Goal: Task Accomplishment & Management: Use online tool/utility

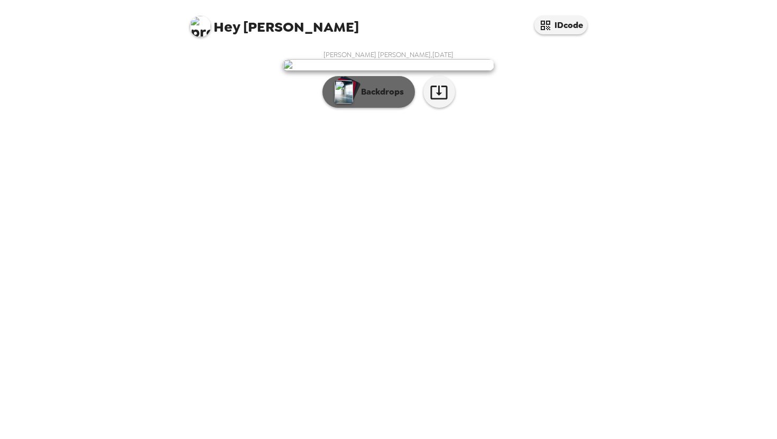
click at [391, 98] on p "Backdrops" at bounding box center [380, 92] width 48 height 13
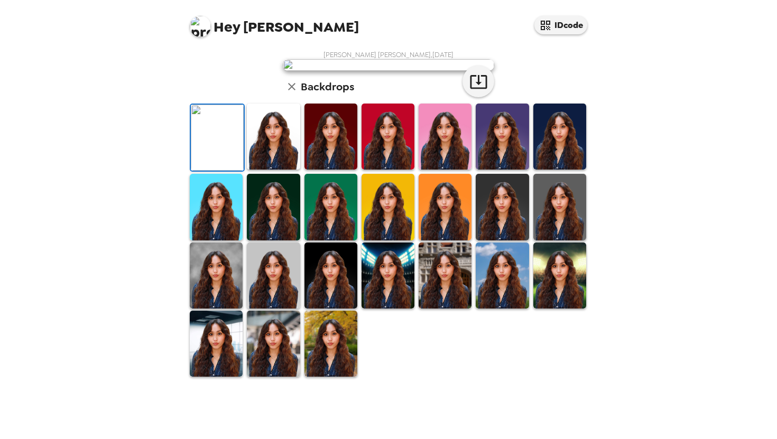
scroll to position [66, 0]
click at [346, 170] on img at bounding box center [330, 137] width 53 height 66
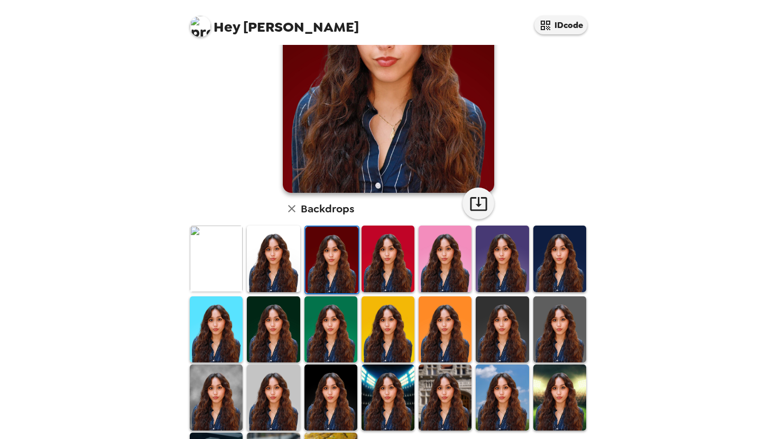
scroll to position [208, 0]
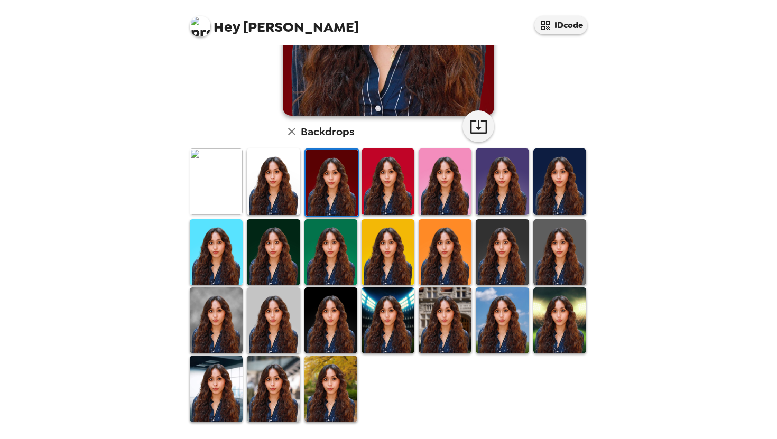
click at [324, 392] on img at bounding box center [330, 389] width 53 height 66
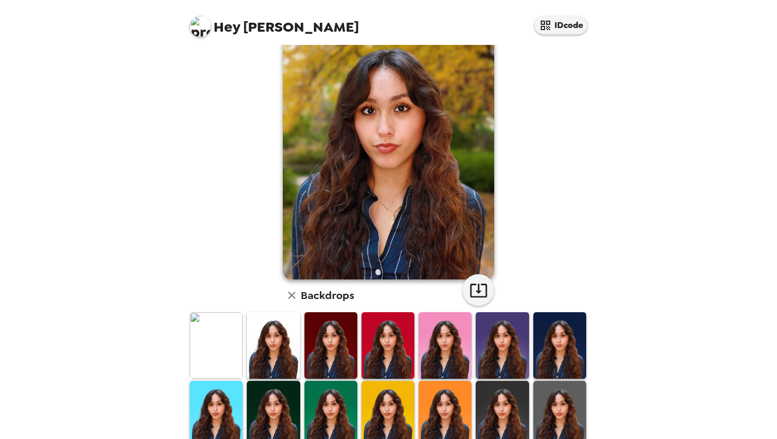
scroll to position [34, 0]
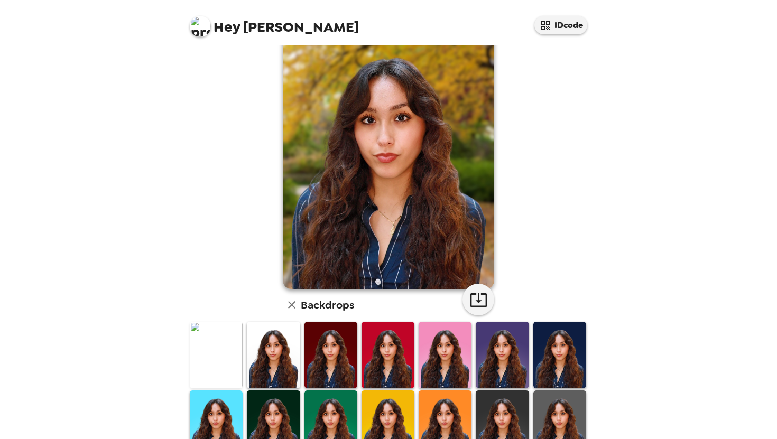
click at [332, 355] on img at bounding box center [330, 355] width 53 height 66
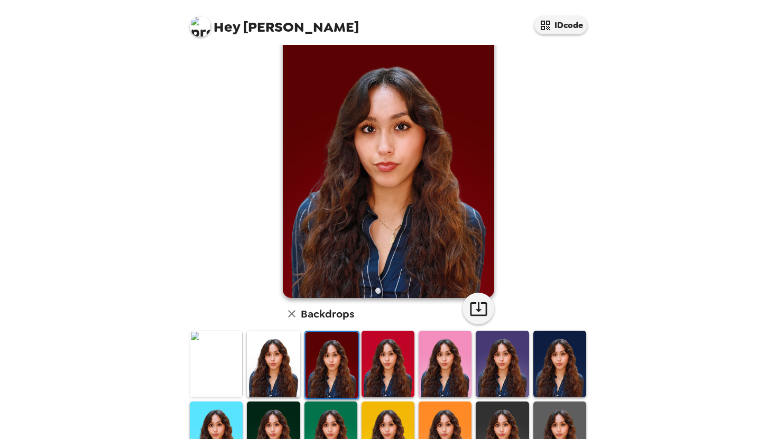
scroll to position [50, 0]
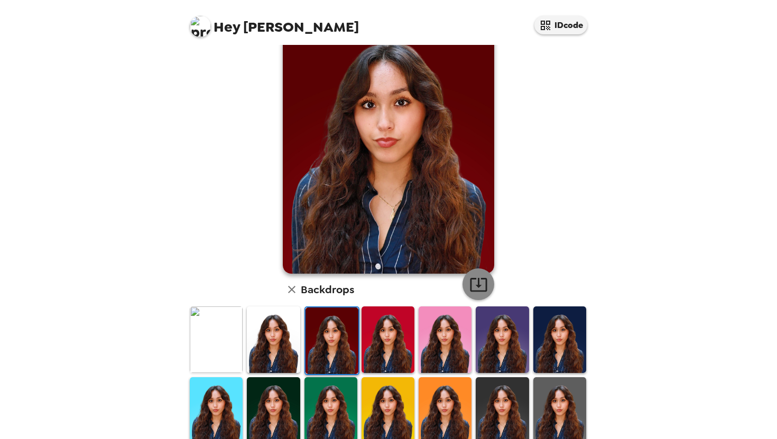
click at [486, 283] on icon "button" at bounding box center [478, 285] width 17 height 14
click at [220, 332] on img at bounding box center [216, 340] width 53 height 66
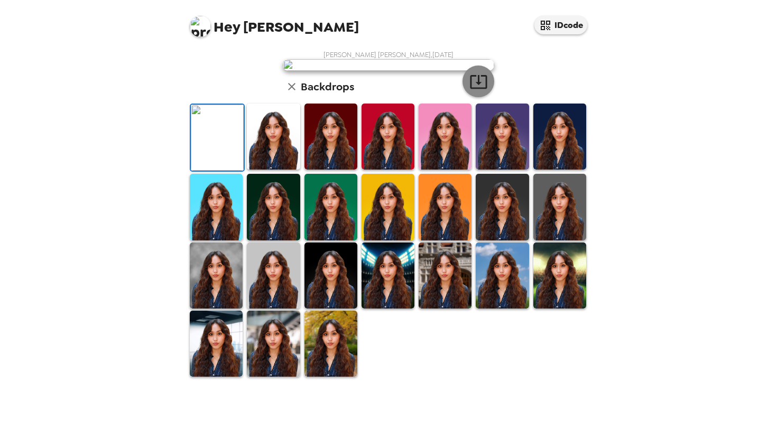
click at [471, 91] on icon "button" at bounding box center [478, 81] width 18 height 18
click at [560, 170] on img at bounding box center [559, 137] width 53 height 66
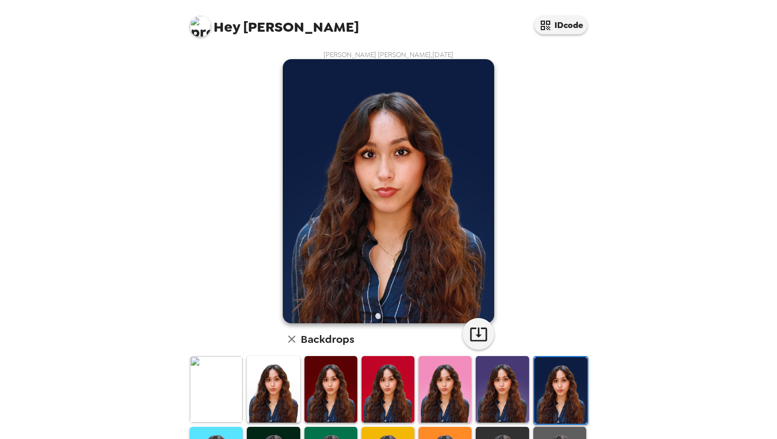
scroll to position [7, 0]
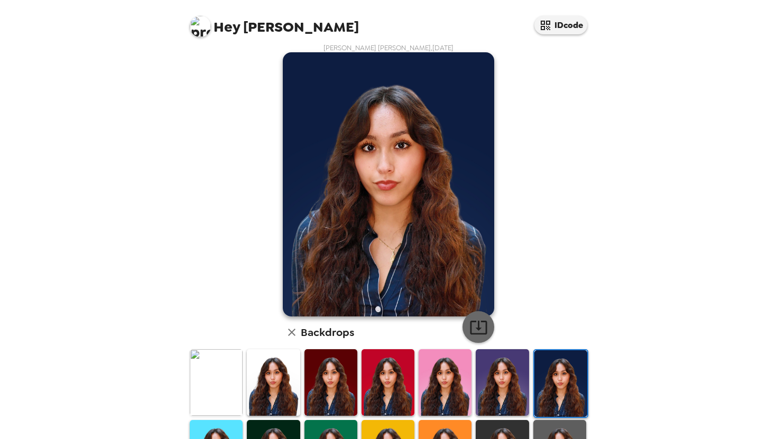
click at [479, 330] on icon "button" at bounding box center [478, 327] width 18 height 18
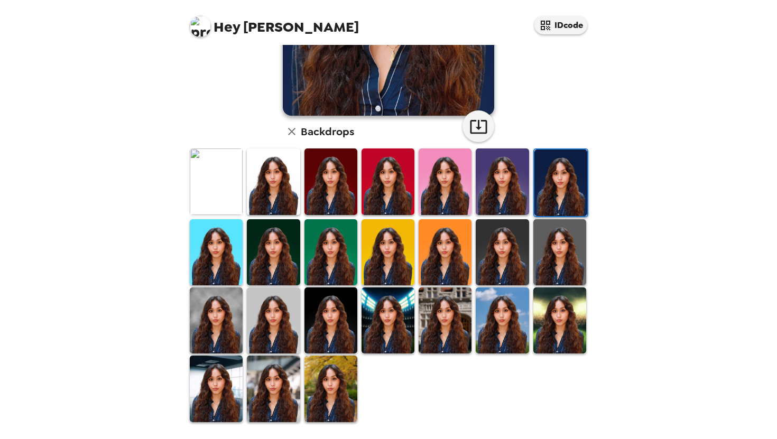
click at [268, 275] on img at bounding box center [273, 252] width 53 height 66
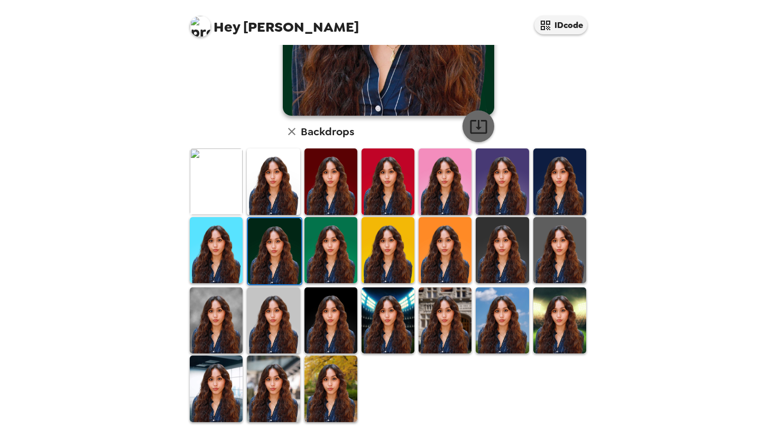
click at [484, 125] on icon "button" at bounding box center [478, 126] width 18 height 18
click at [335, 324] on img at bounding box center [330, 320] width 53 height 66
